Goal: Information Seeking & Learning: Learn about a topic

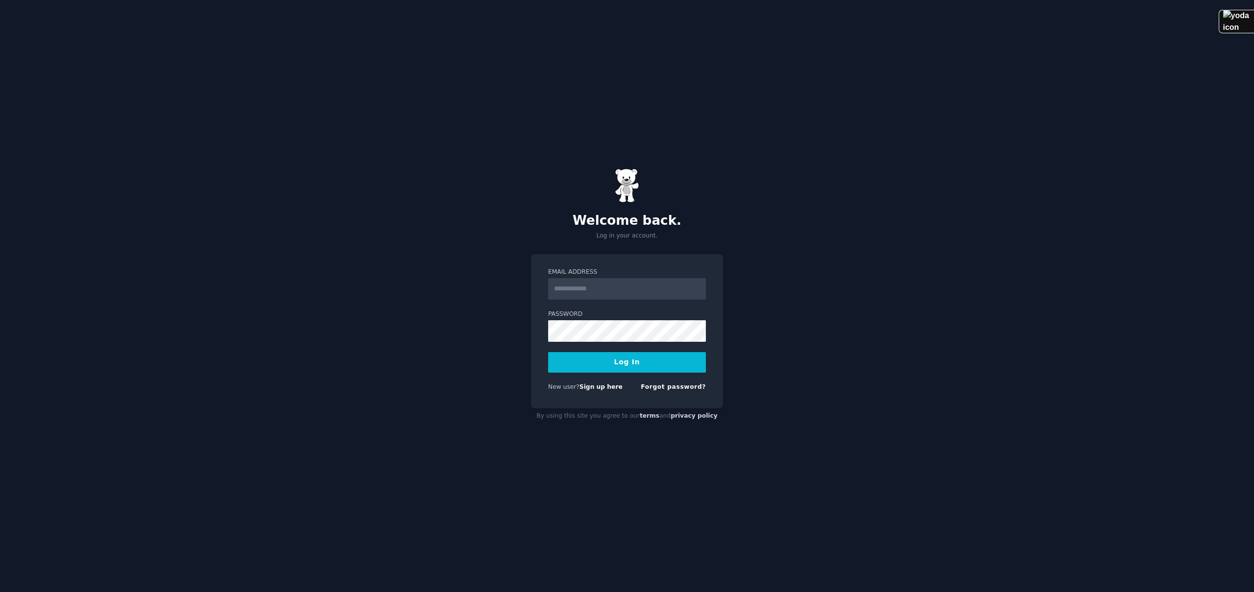
type input "**********"
click at [616, 365] on button "Log In" at bounding box center [627, 362] width 158 height 21
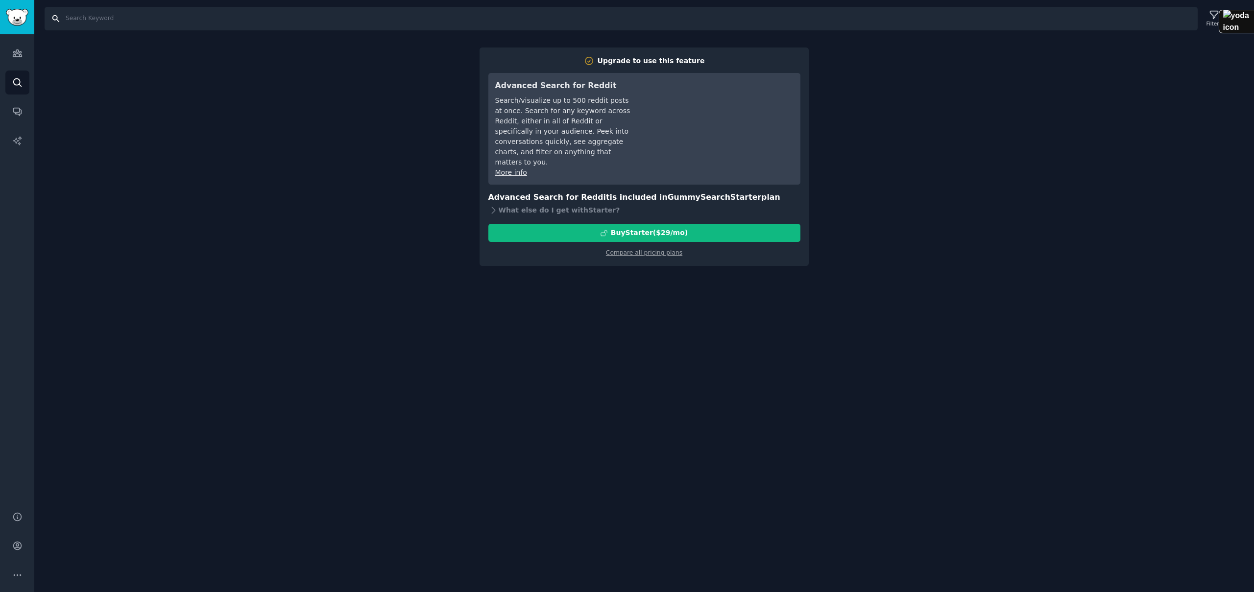
click at [208, 19] on input "Search" at bounding box center [621, 19] width 1153 height 24
click at [17, 60] on link "Audiences" at bounding box center [17, 53] width 24 height 24
